Goal: Find specific page/section: Find specific page/section

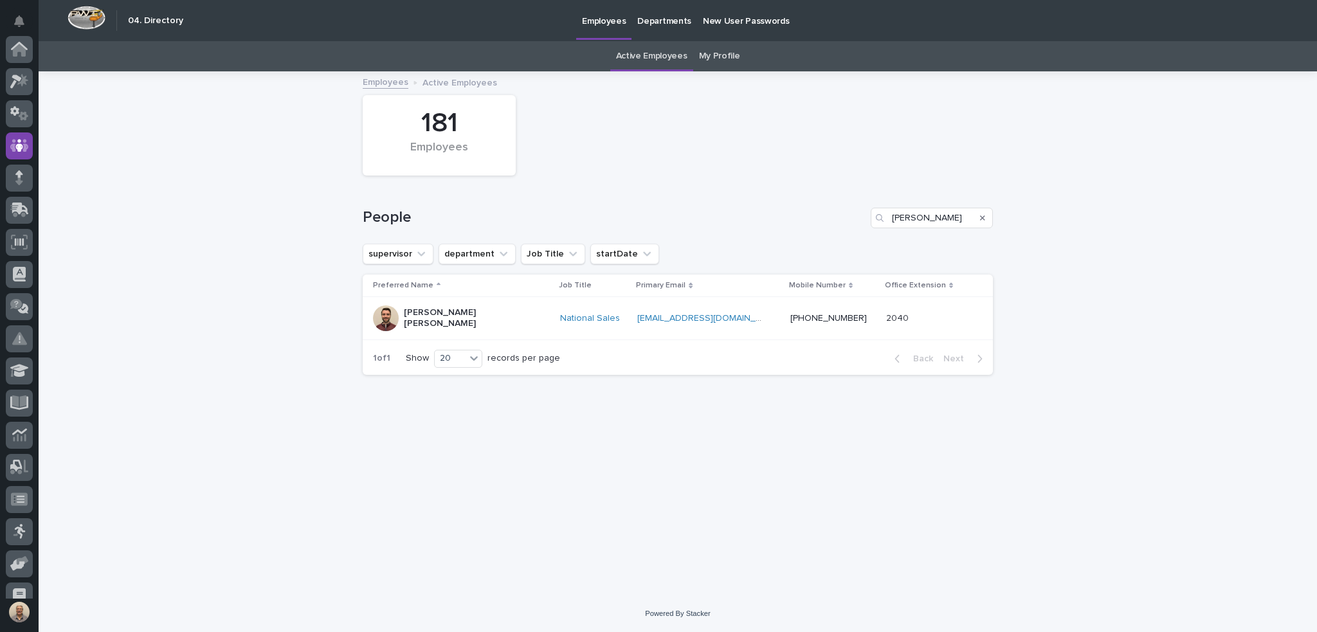
scroll to position [96, 0]
click at [917, 220] on input "[PERSON_NAME]" at bounding box center [932, 218] width 122 height 21
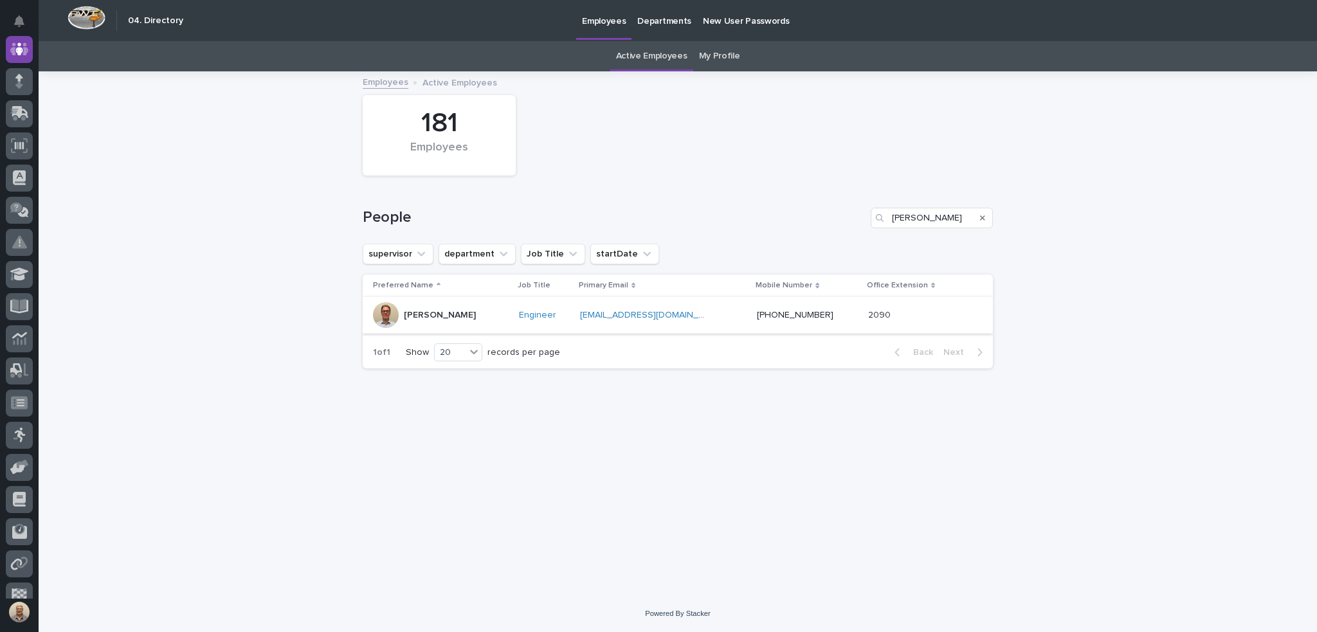
type input "[PERSON_NAME]"
click at [426, 315] on p "[PERSON_NAME]" at bounding box center [440, 315] width 72 height 11
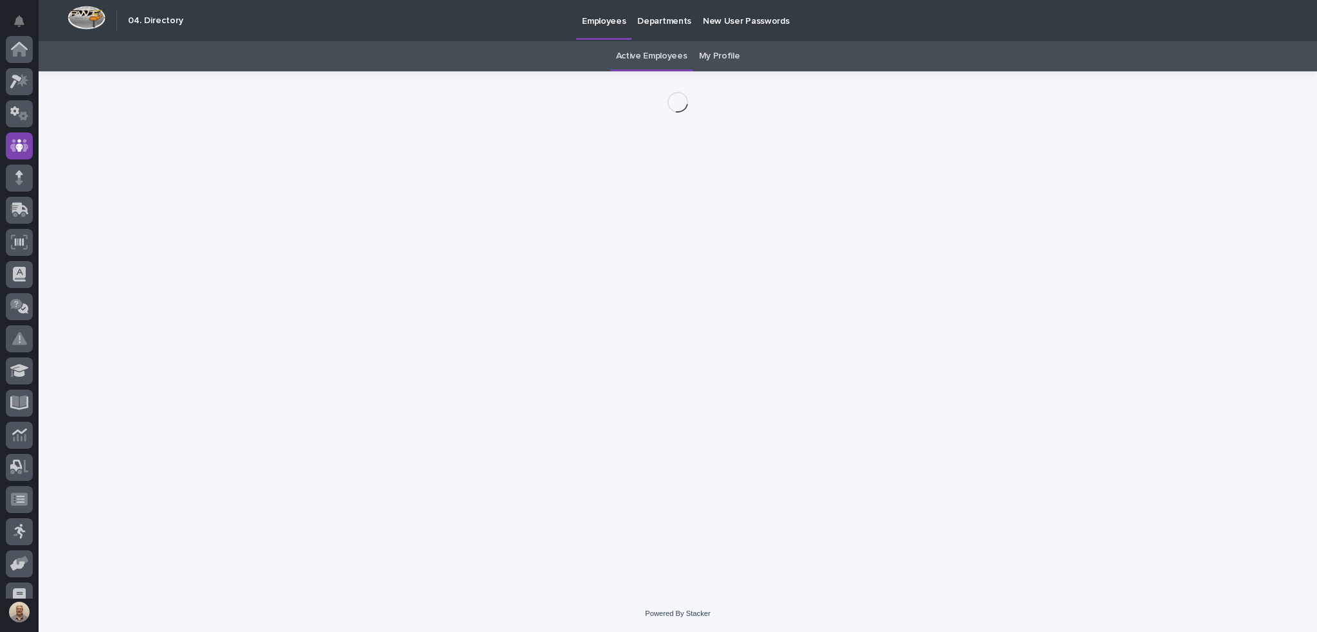
scroll to position [96, 0]
